Goal: Check status

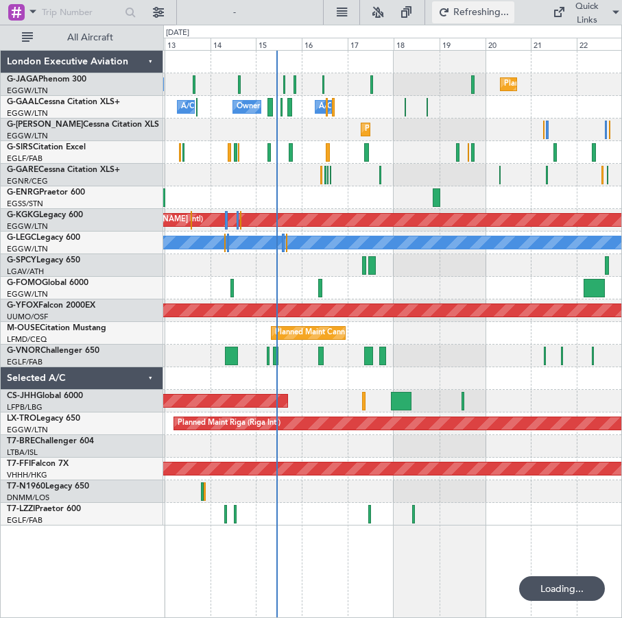
click at [473, 12] on span "Refreshing..." at bounding box center [481, 13] width 58 height 10
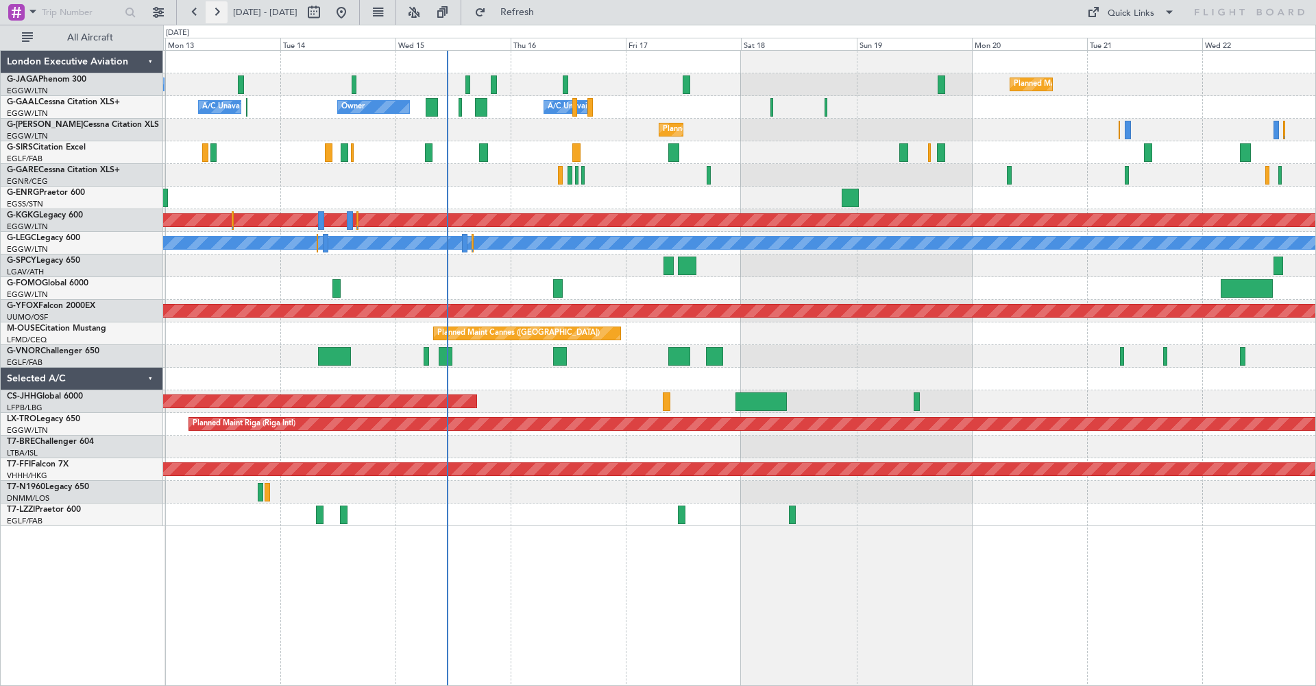
click at [219, 16] on button at bounding box center [217, 12] width 22 height 22
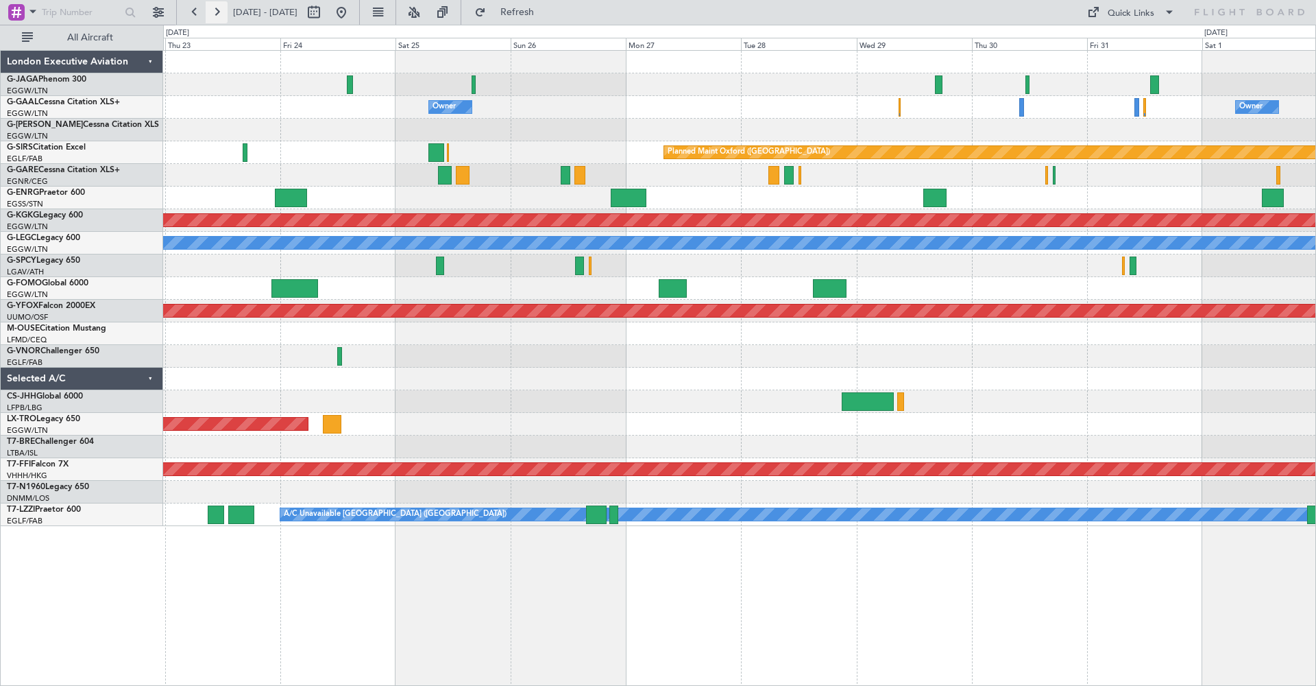
click at [219, 10] on button at bounding box center [217, 12] width 22 height 22
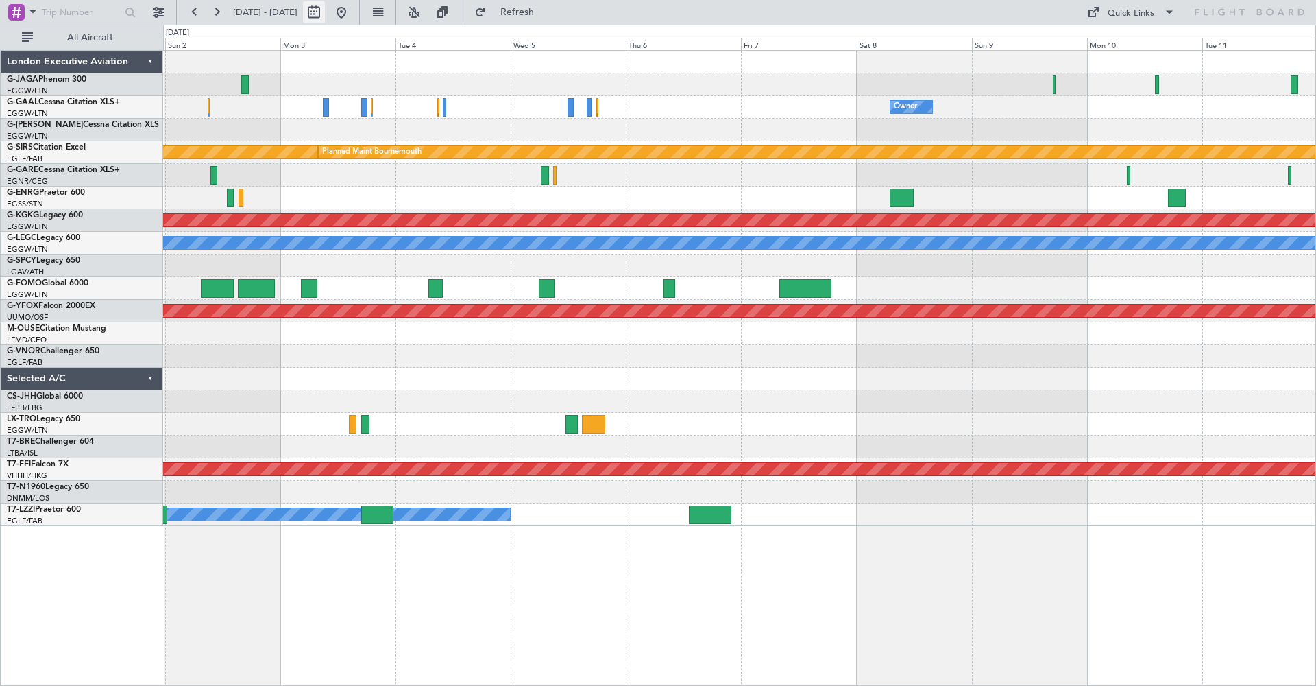
click at [325, 8] on button at bounding box center [314, 12] width 22 height 22
select select "11"
select select "2025"
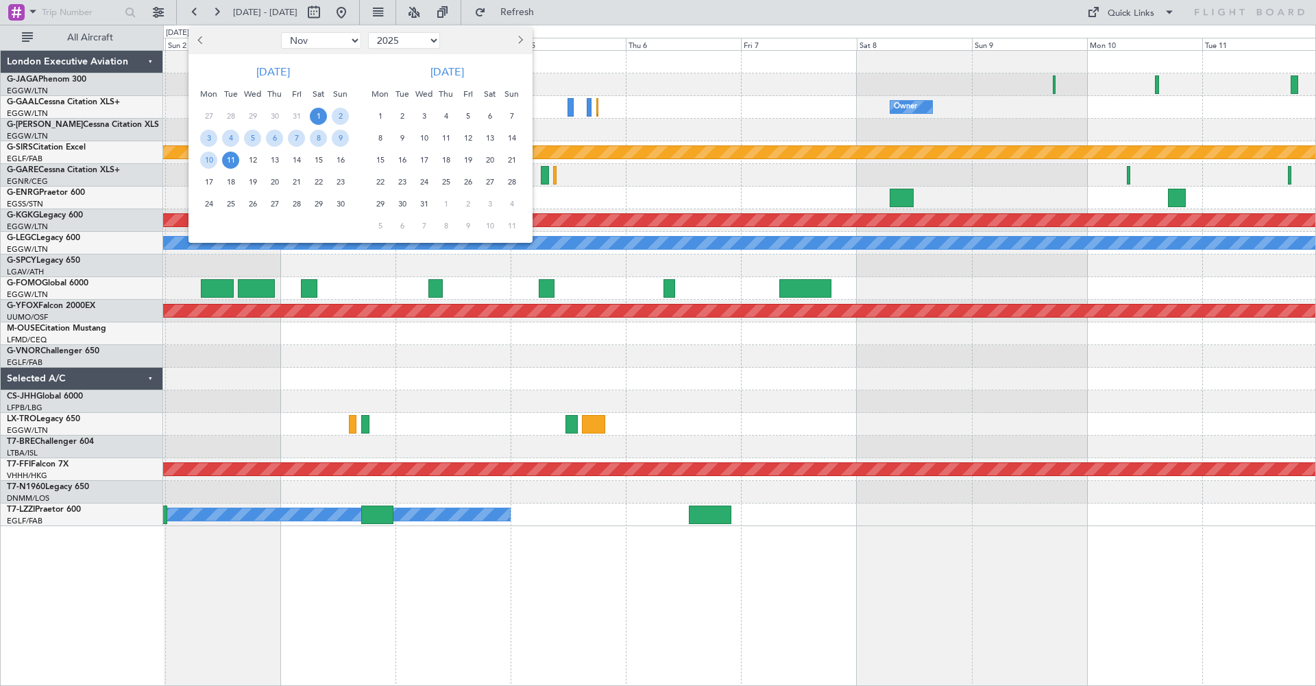
click at [236, 160] on span "11" at bounding box center [230, 160] width 17 height 17
click at [234, 205] on span "25" at bounding box center [230, 203] width 17 height 17
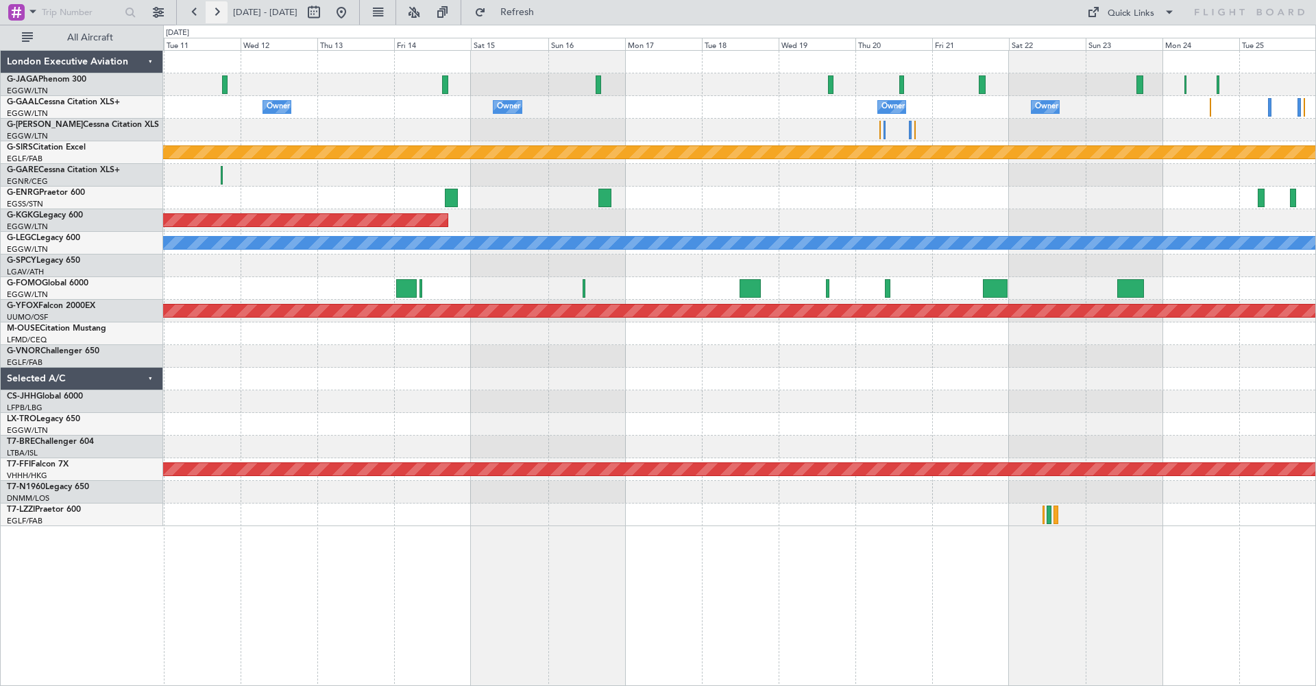
click at [214, 10] on button at bounding box center [217, 12] width 22 height 22
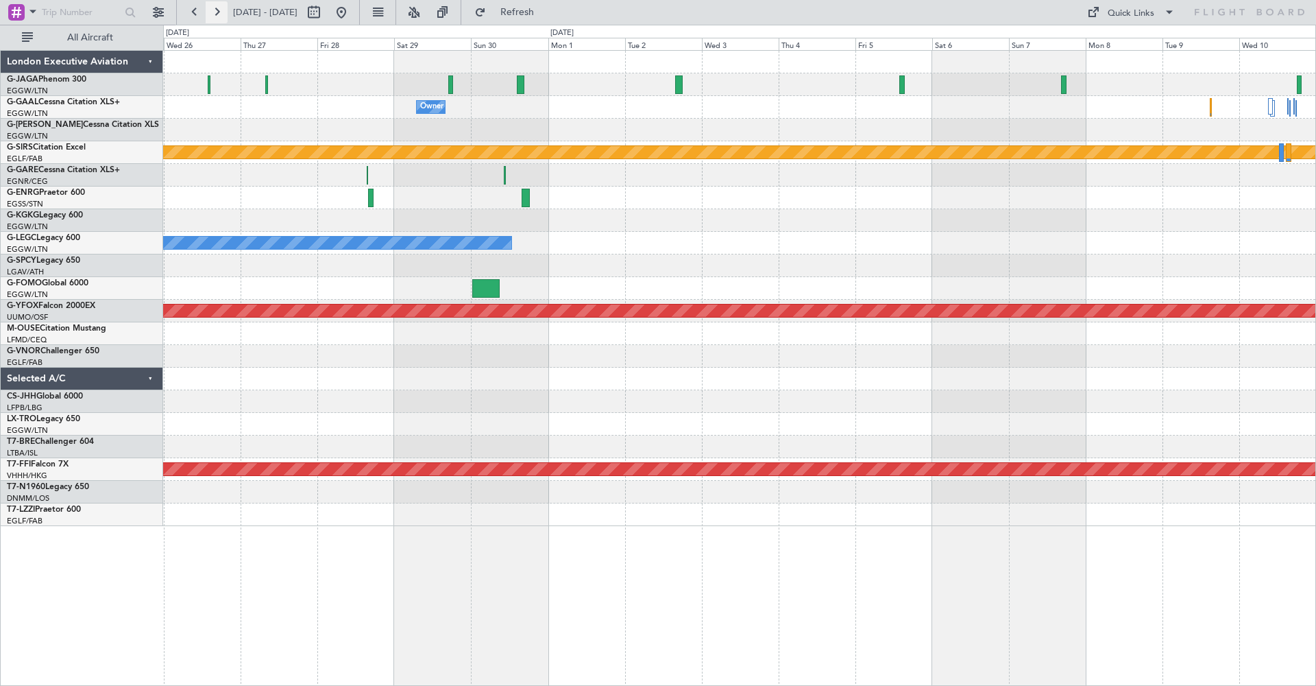
click at [217, 12] on button at bounding box center [217, 12] width 22 height 22
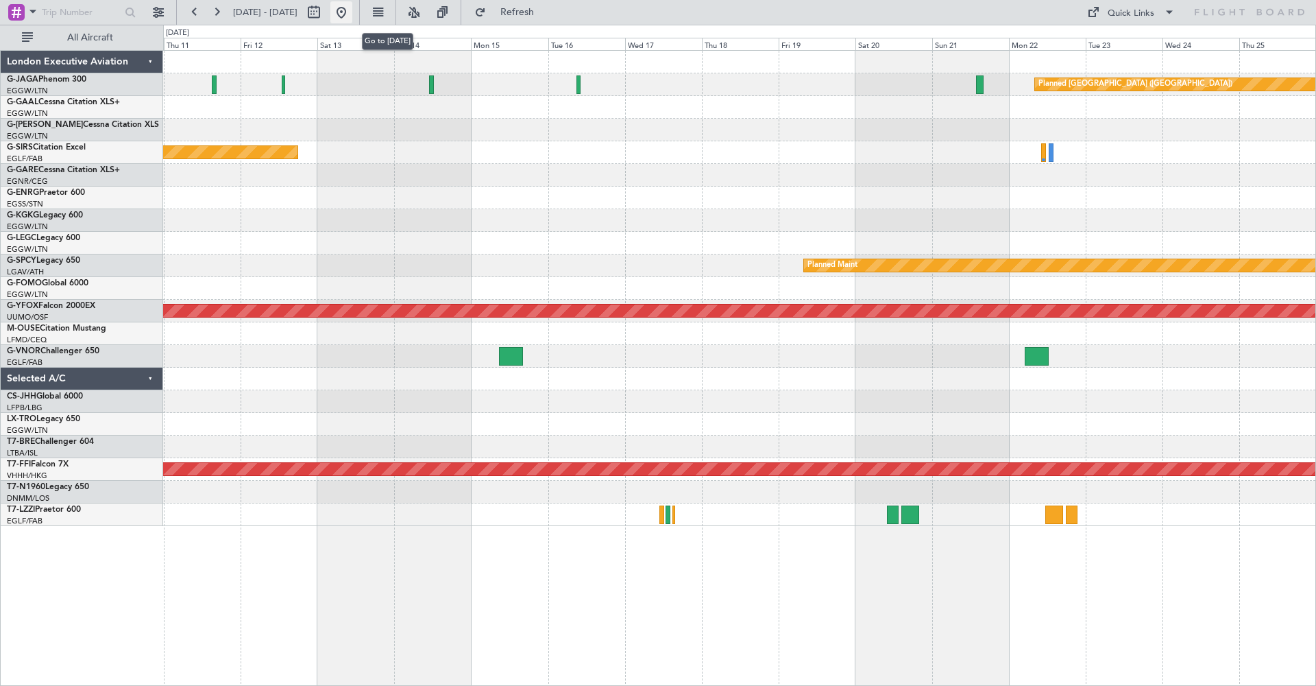
click at [352, 14] on button at bounding box center [341, 12] width 22 height 22
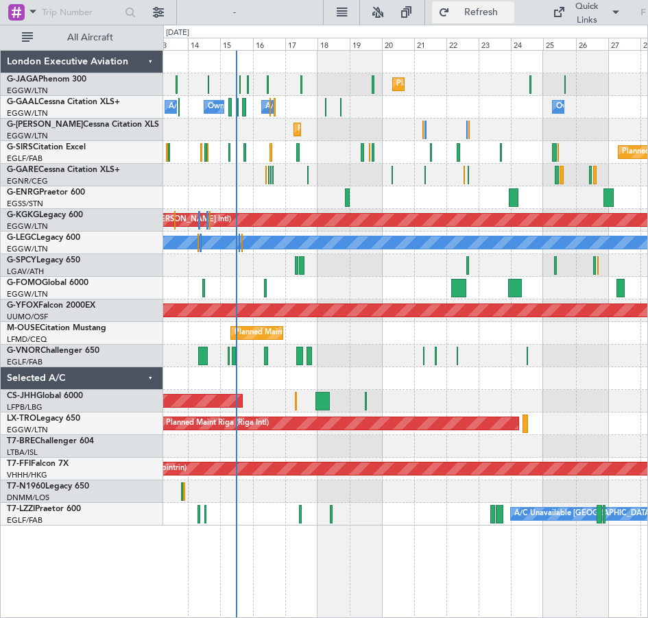
click at [474, 10] on span "Refresh" at bounding box center [481, 13] width 58 height 10
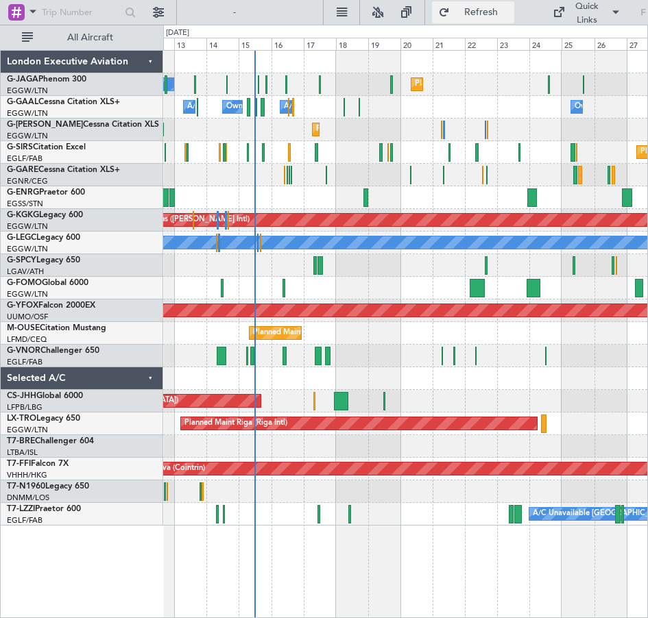
click at [471, 10] on span "Refresh" at bounding box center [481, 13] width 58 height 10
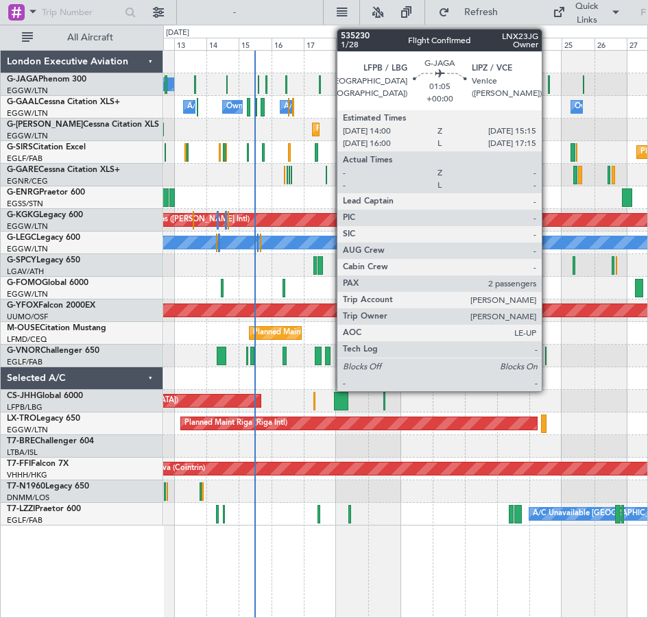
click at [548, 84] on div at bounding box center [549, 84] width 2 height 19
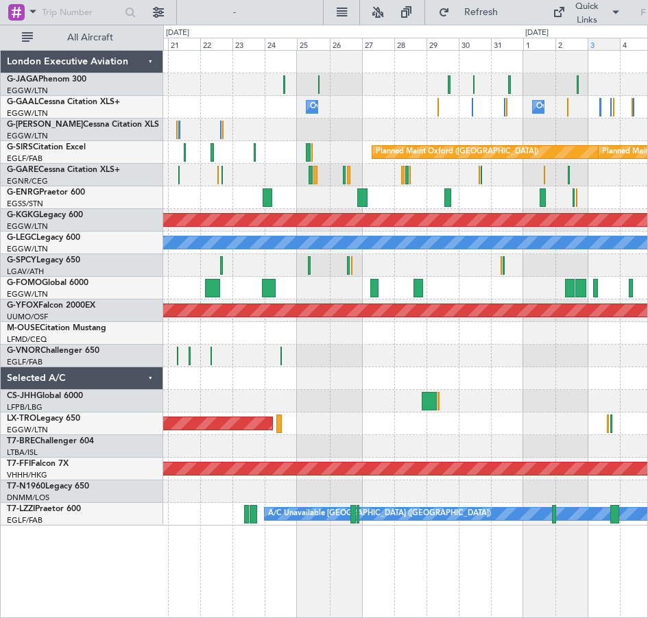
drag, startPoint x: 380, startPoint y: 23, endPoint x: 589, endPoint y: 39, distance: 209.7
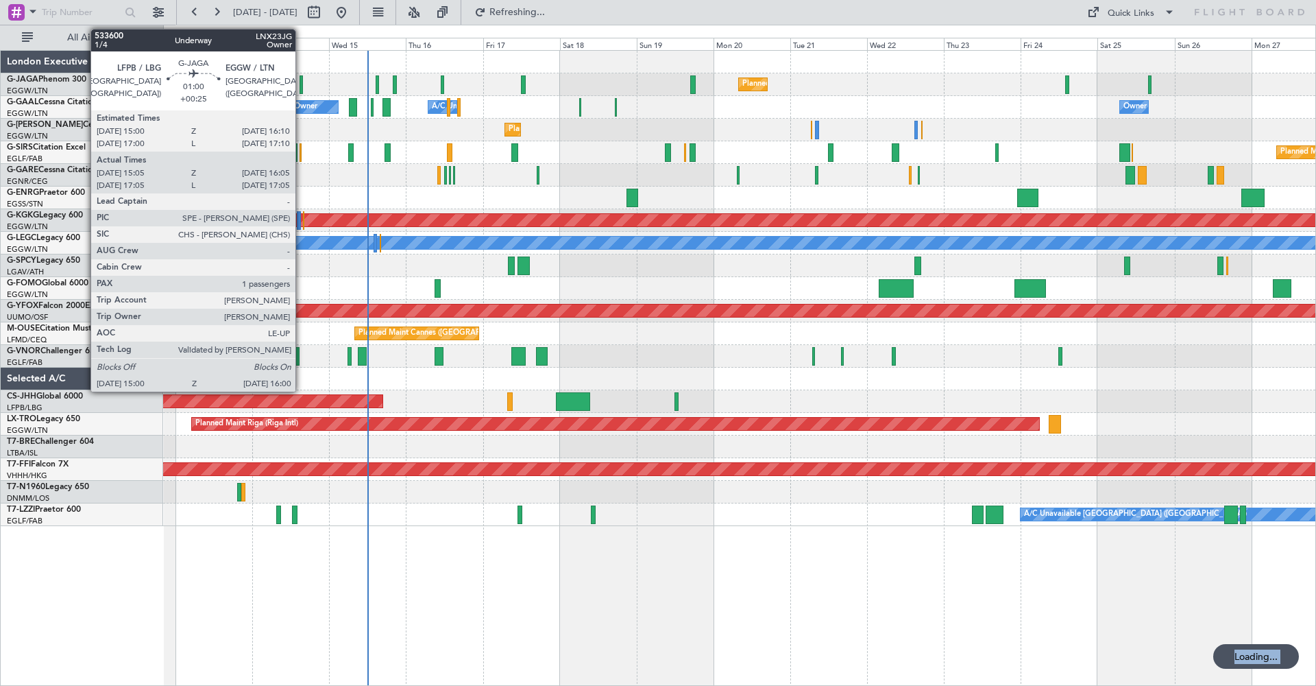
click at [302, 84] on div at bounding box center [301, 84] width 3 height 19
